Goal: Obtain resource: Download file/media

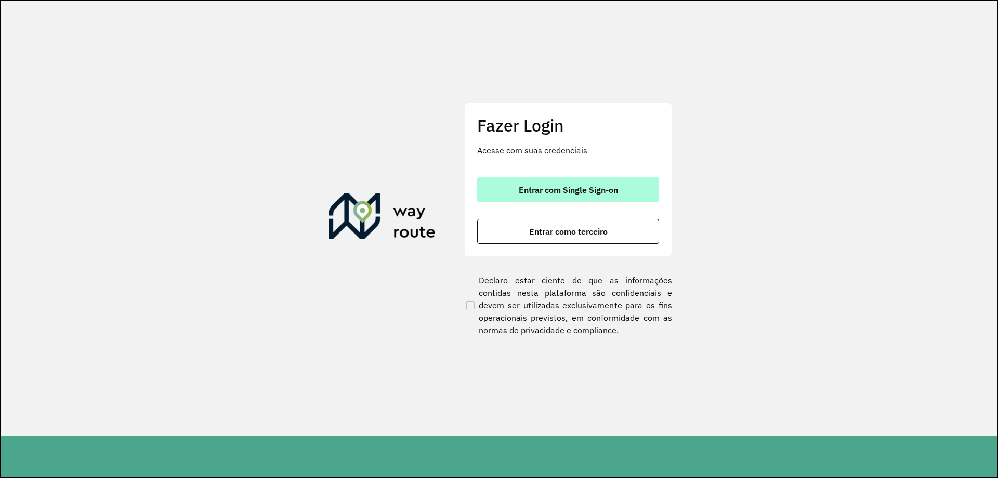
click at [623, 192] on button "Entrar com Single Sign-on" at bounding box center [568, 189] width 182 height 25
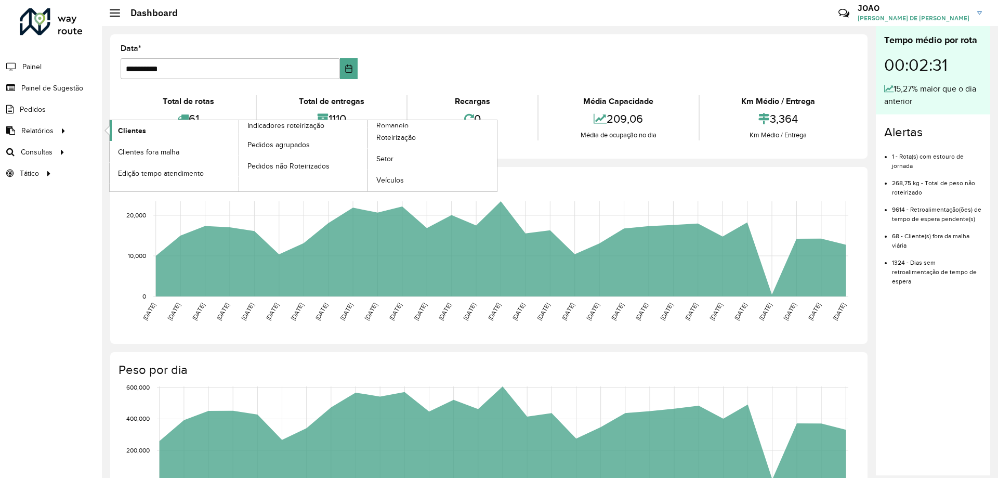
click at [139, 130] on span "Clientes" at bounding box center [132, 130] width 28 height 11
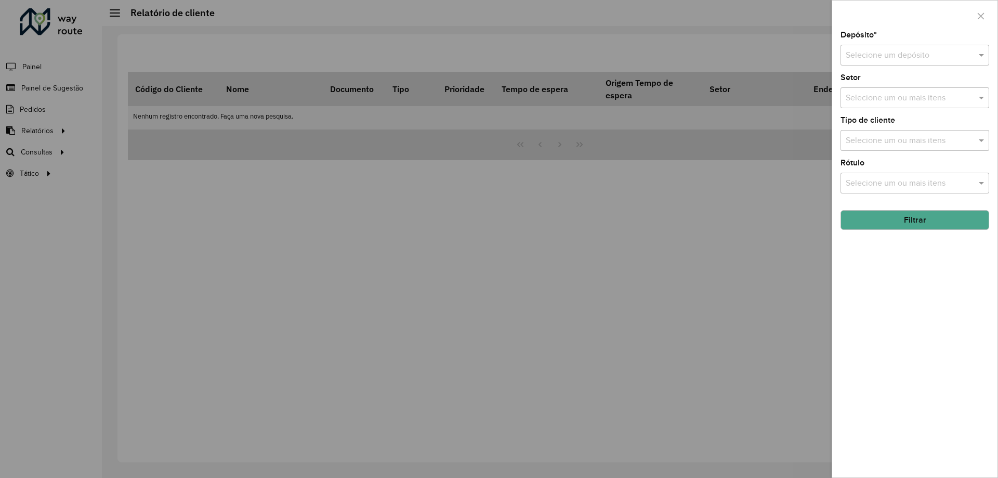
click at [868, 59] on input "text" at bounding box center [905, 55] width 118 height 12
click at [863, 92] on div "CDD Santa Luzia" at bounding box center [915, 85] width 148 height 18
click at [905, 220] on button "Filtrar" at bounding box center [915, 220] width 149 height 20
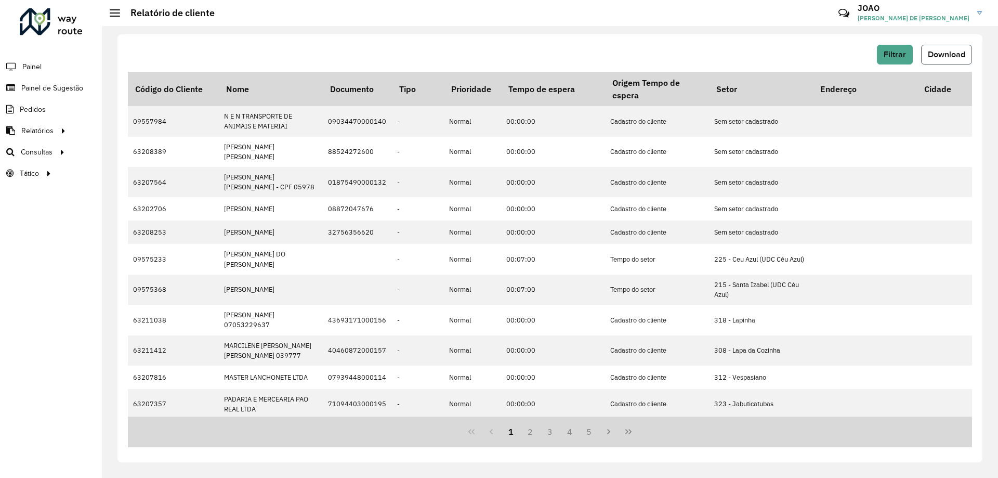
click at [955, 55] on span "Download" at bounding box center [946, 54] width 37 height 9
